Goal: Task Accomplishment & Management: Manage account settings

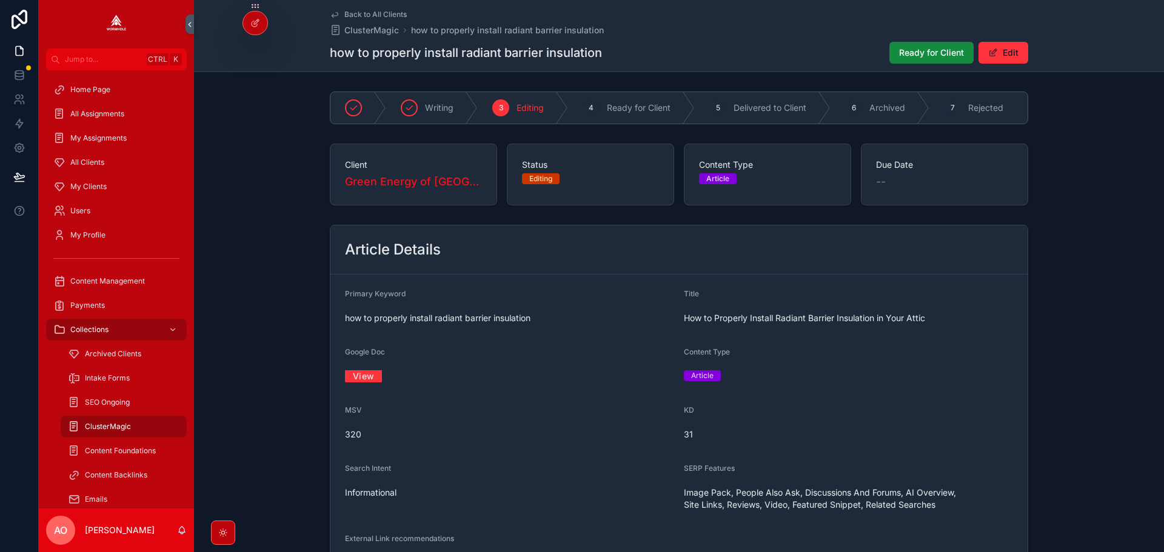
click at [918, 50] on span "Ready for Client" at bounding box center [931, 53] width 65 height 12
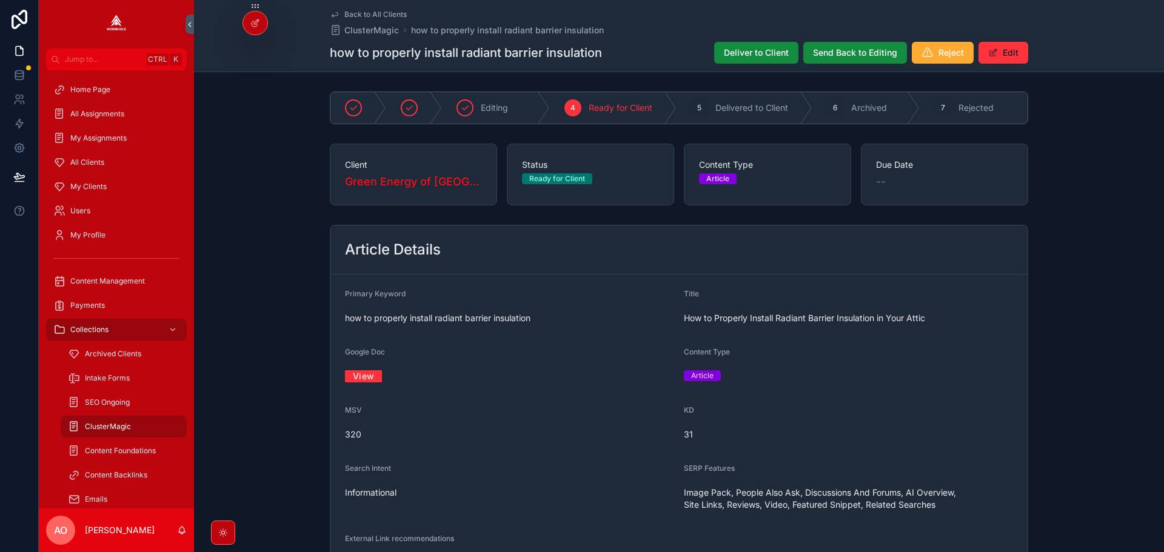
click at [732, 41] on div "Back to All Clients ClusterMagic how to properly install radiant barrier insula…" at bounding box center [679, 36] width 698 height 72
click at [738, 50] on span "Deliver to Client" at bounding box center [756, 53] width 65 height 12
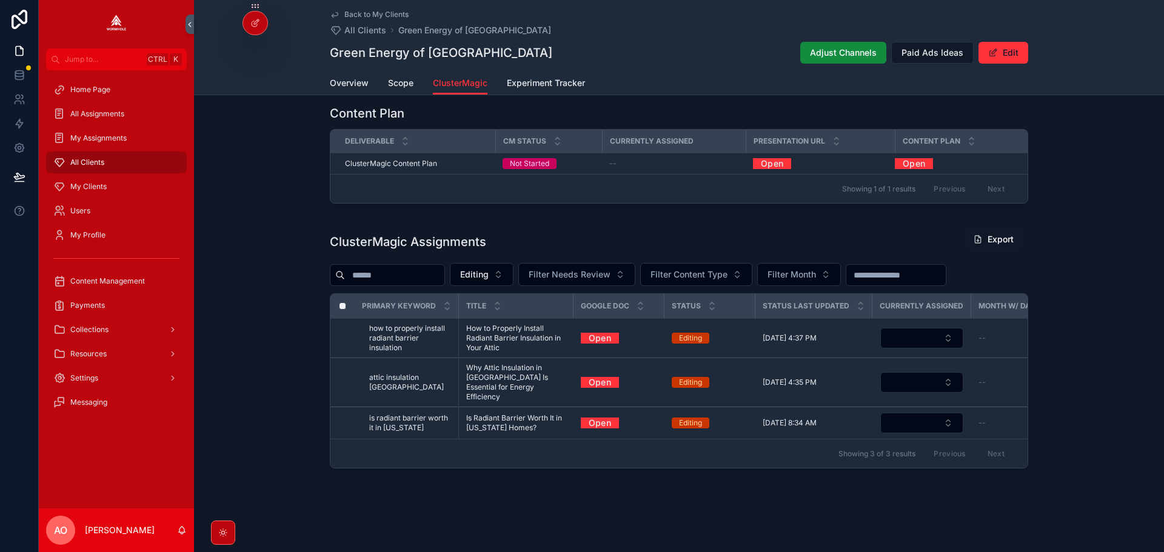
scroll to position [300, 0]
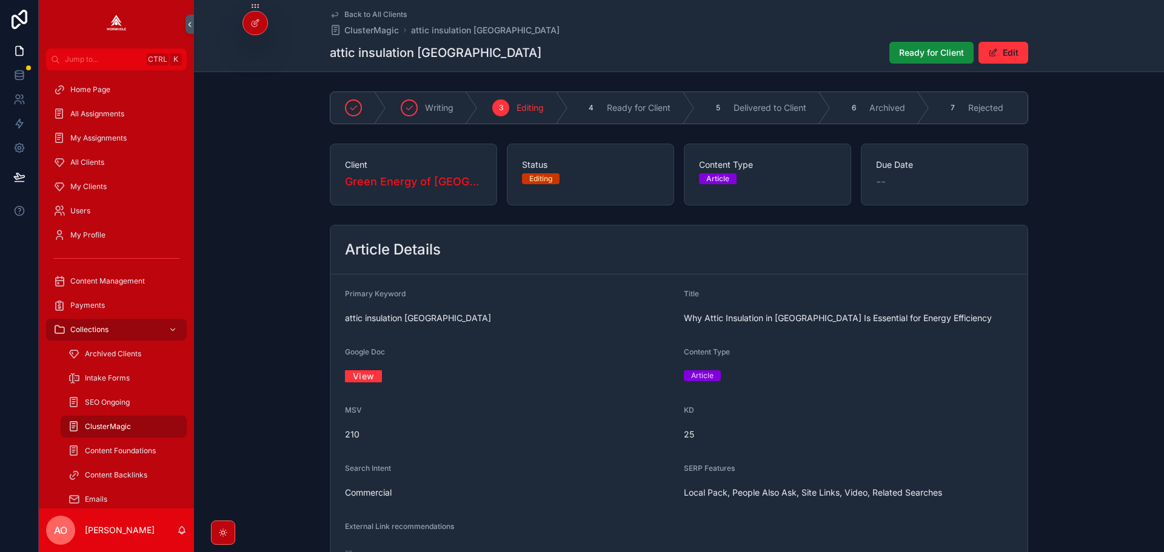
click at [364, 380] on link "View" at bounding box center [363, 376] width 37 height 19
click at [912, 60] on button "Ready for Client" at bounding box center [931, 53] width 84 height 22
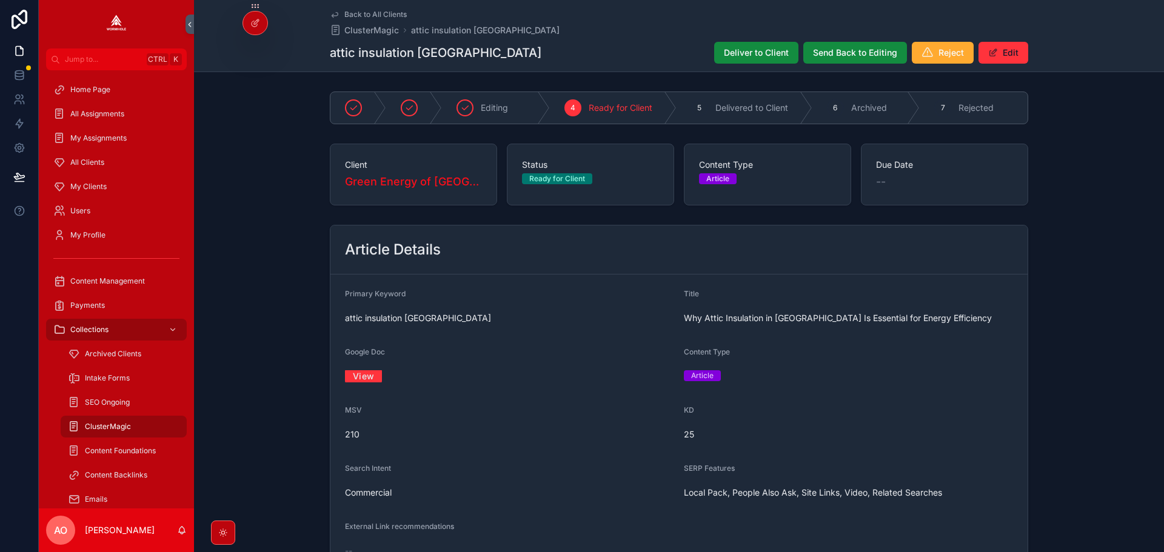
click at [707, 55] on div "Deliver to Client Send Back to Editing Reject Edit" at bounding box center [866, 52] width 324 height 23
click at [741, 55] on span "Deliver to Client" at bounding box center [756, 53] width 65 height 12
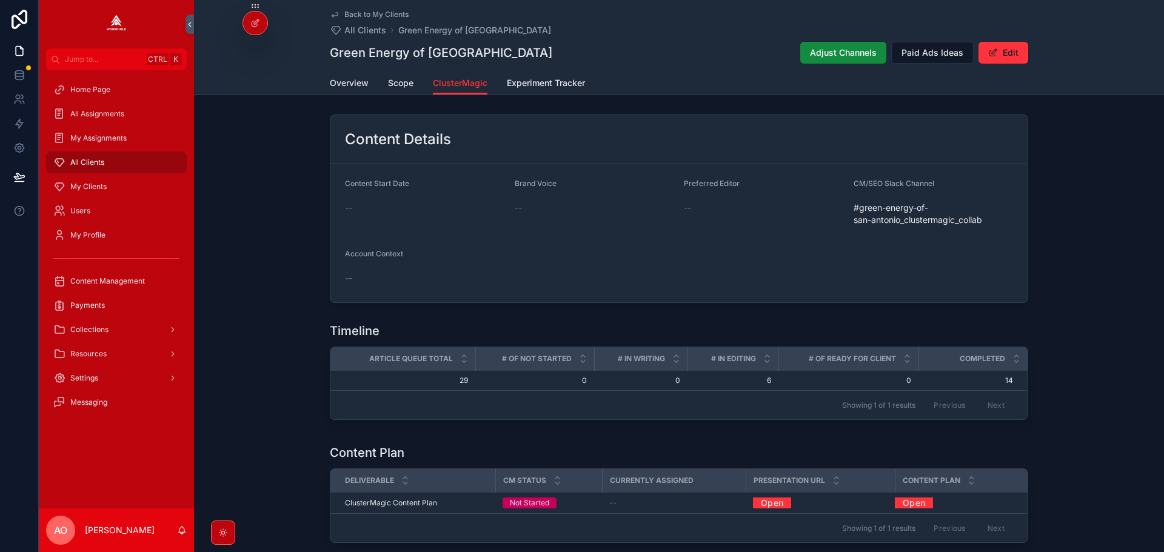
scroll to position [261, 0]
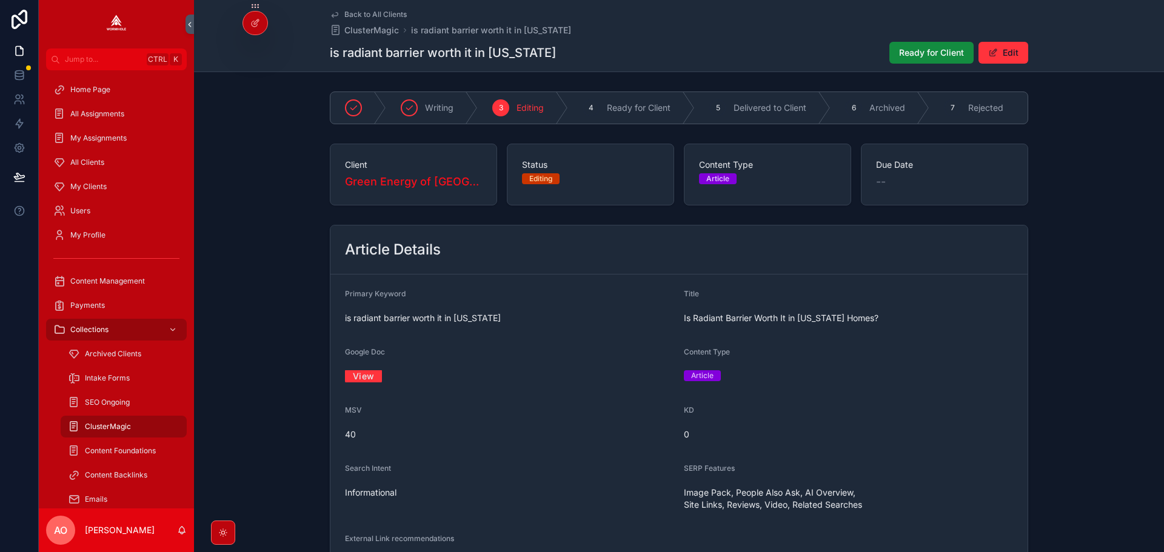
click at [367, 382] on link "View" at bounding box center [363, 376] width 37 height 19
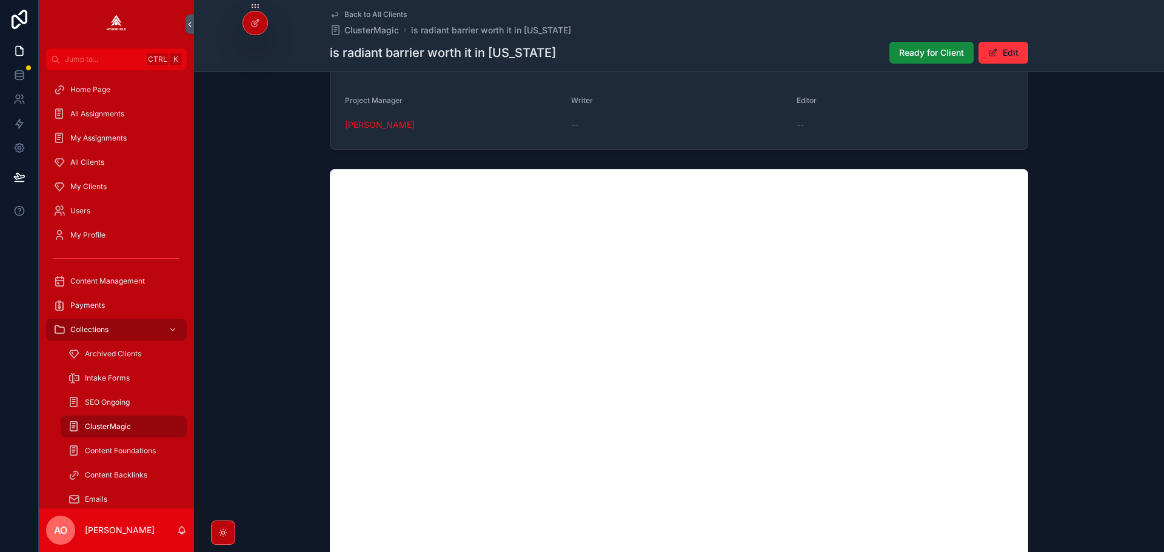
click at [883, 51] on div "Ready for Client Edit" at bounding box center [954, 52] width 149 height 23
click at [923, 54] on span "Ready for Client" at bounding box center [931, 53] width 65 height 12
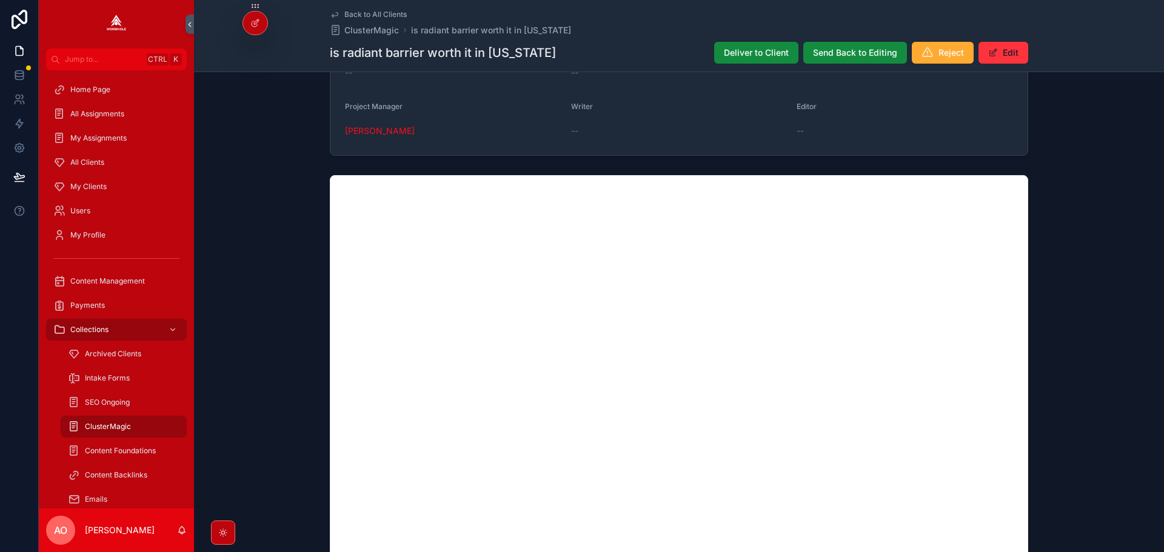
click at [752, 50] on span "Deliver to Client" at bounding box center [756, 53] width 65 height 12
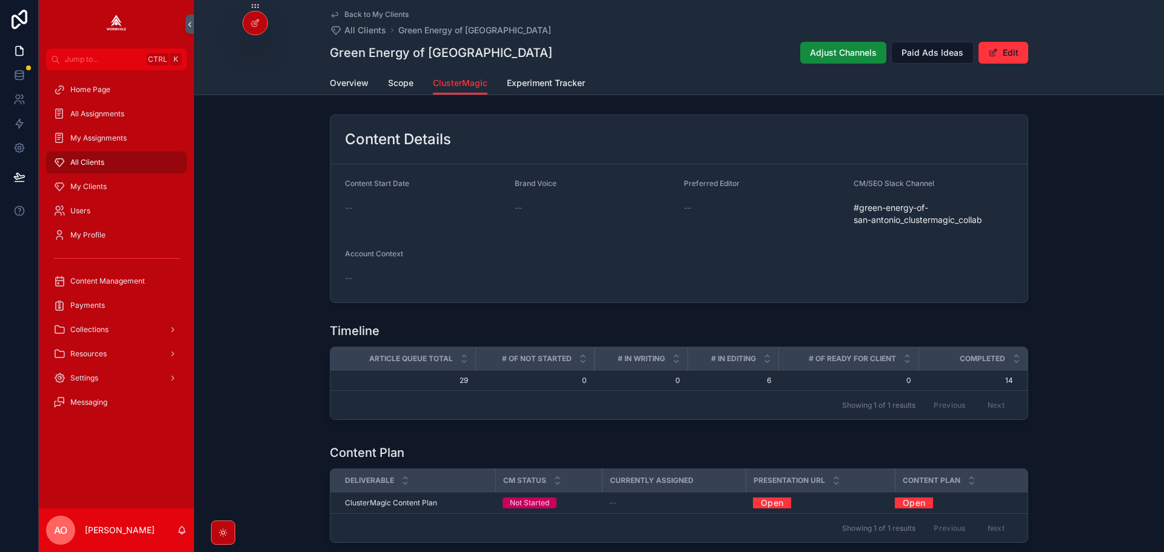
scroll to position [261, 0]
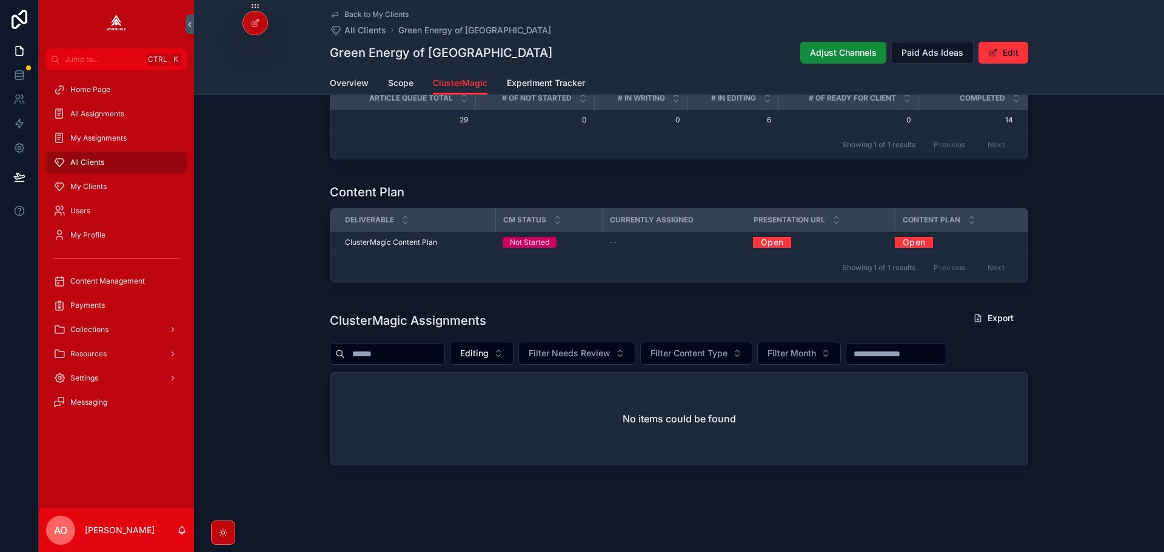
click at [93, 181] on div "My Clients" at bounding box center [116, 186] width 126 height 19
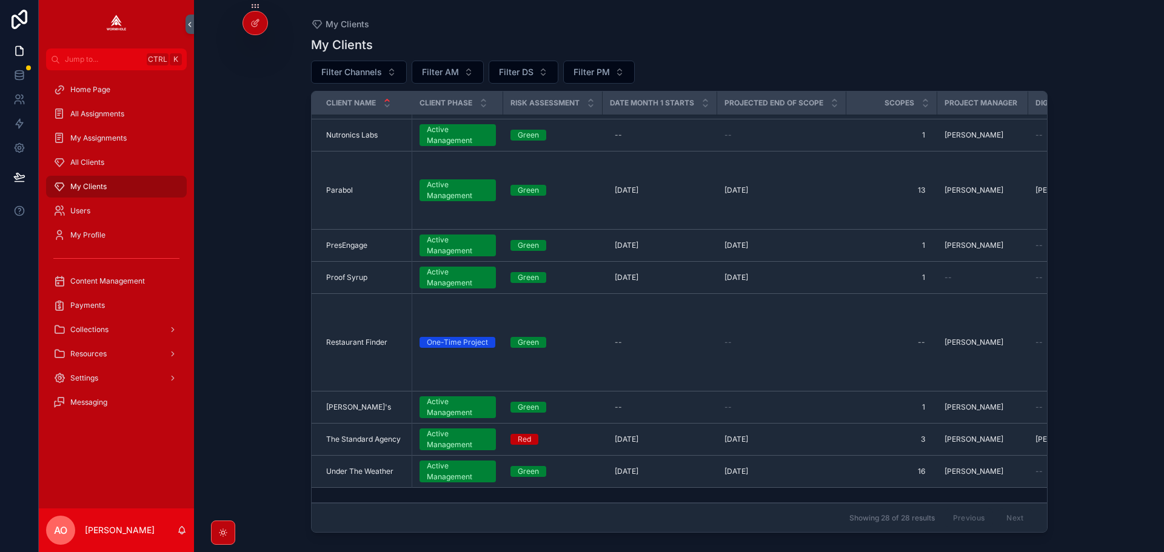
scroll to position [1038, 0]
click at [332, 403] on span "[PERSON_NAME]'s" at bounding box center [358, 408] width 65 height 10
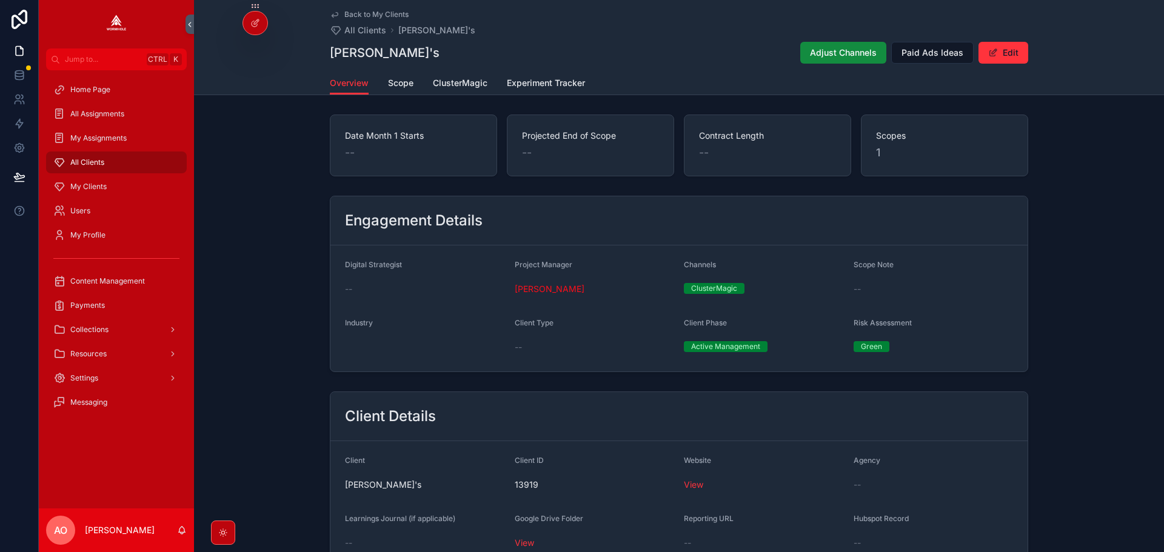
click at [456, 89] on span "ClusterMagic" at bounding box center [460, 83] width 55 height 12
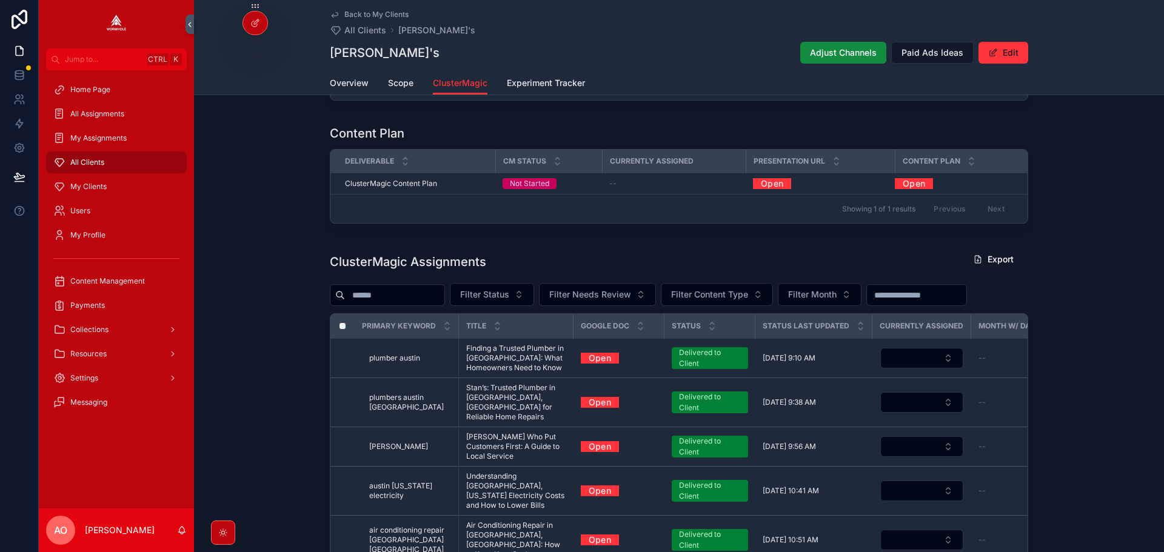
scroll to position [303, 0]
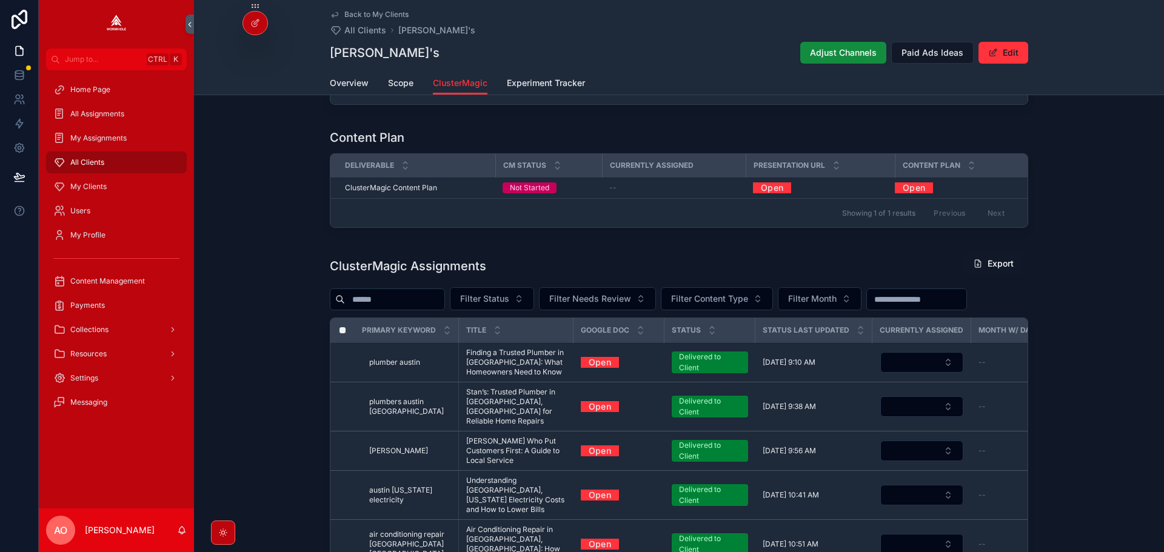
click at [505, 298] on span "Filter Status" at bounding box center [484, 299] width 49 height 12
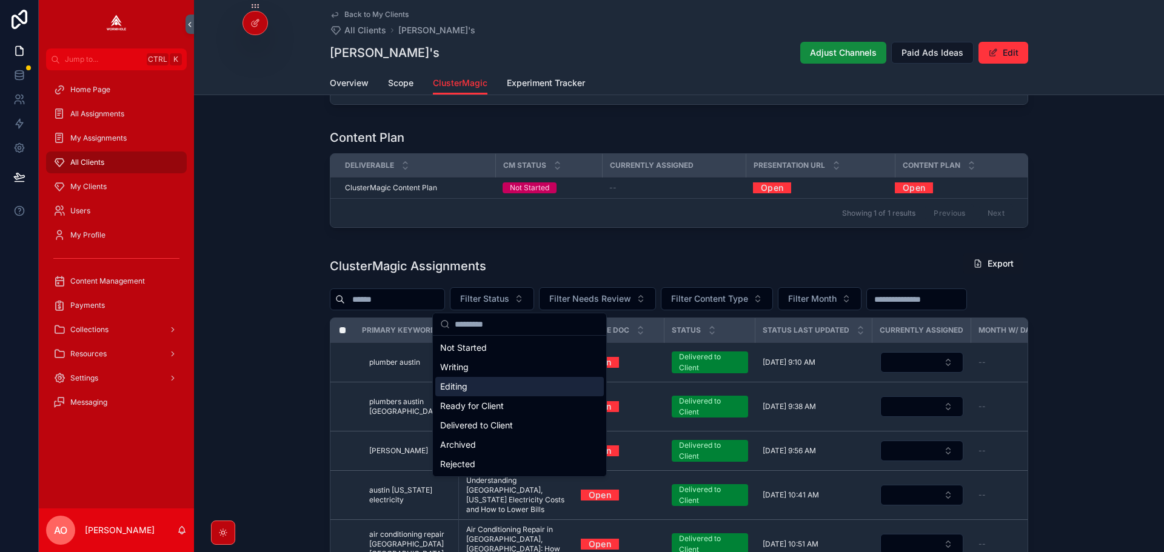
click at [485, 384] on div "Editing" at bounding box center [519, 386] width 169 height 19
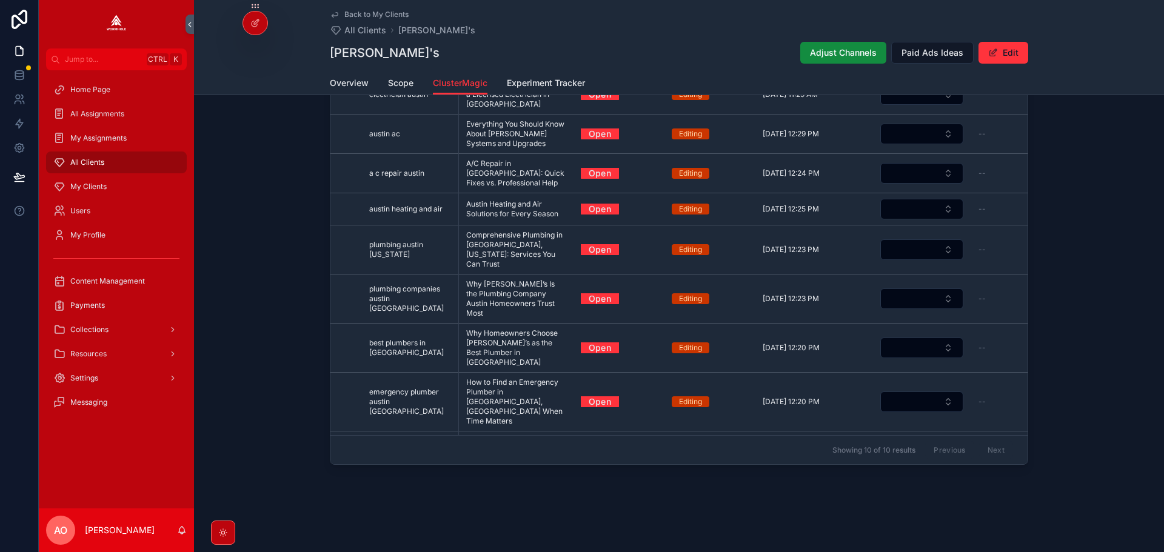
scroll to position [510, 0]
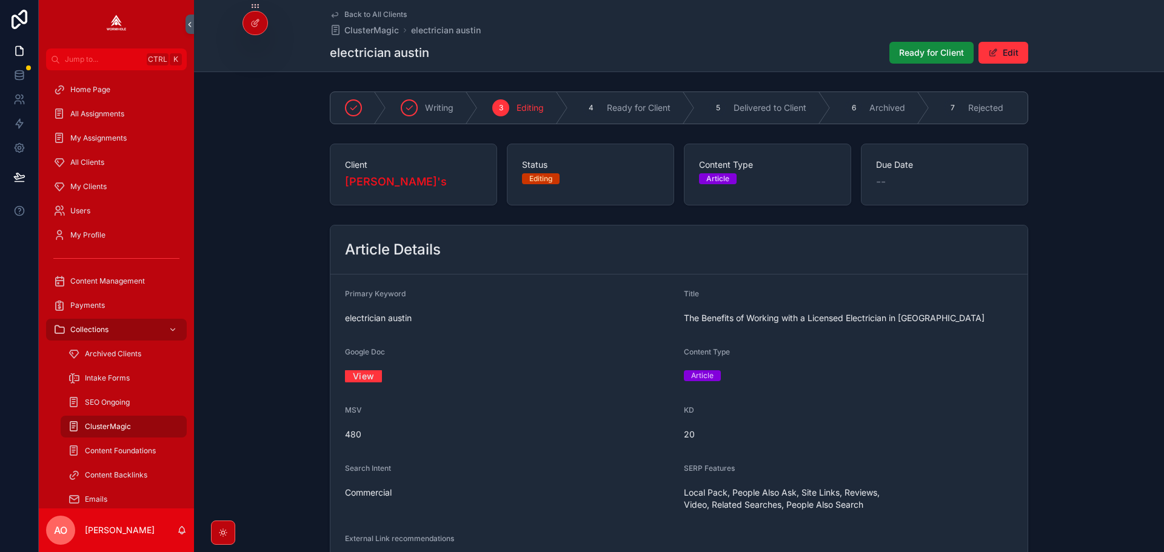
click at [370, 386] on link "View" at bounding box center [363, 376] width 37 height 19
